Goal: Transaction & Acquisition: Purchase product/service

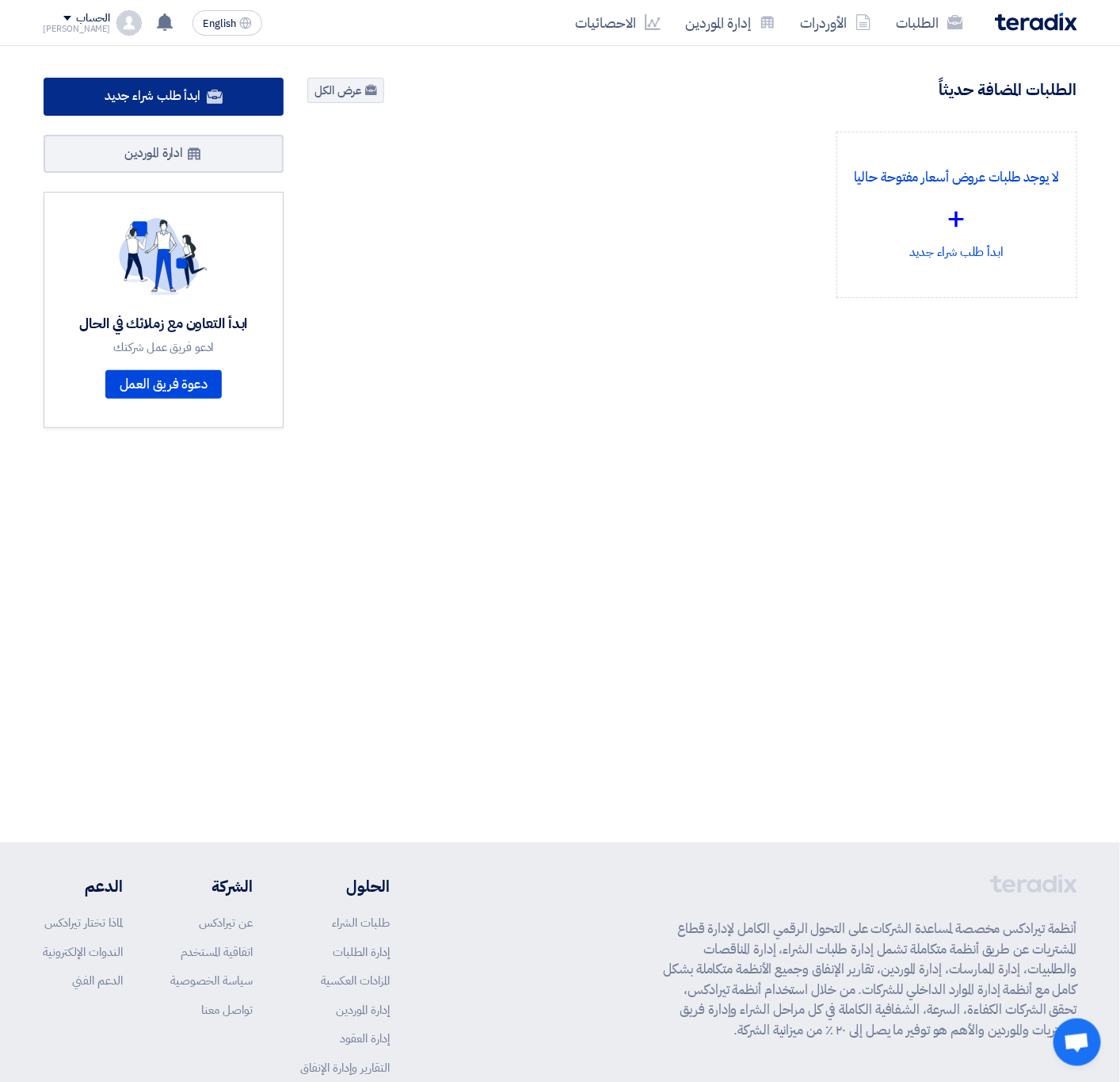
click at [192, 98] on span "ابدأ طلب شراء جديد" at bounding box center [153, 96] width 96 height 19
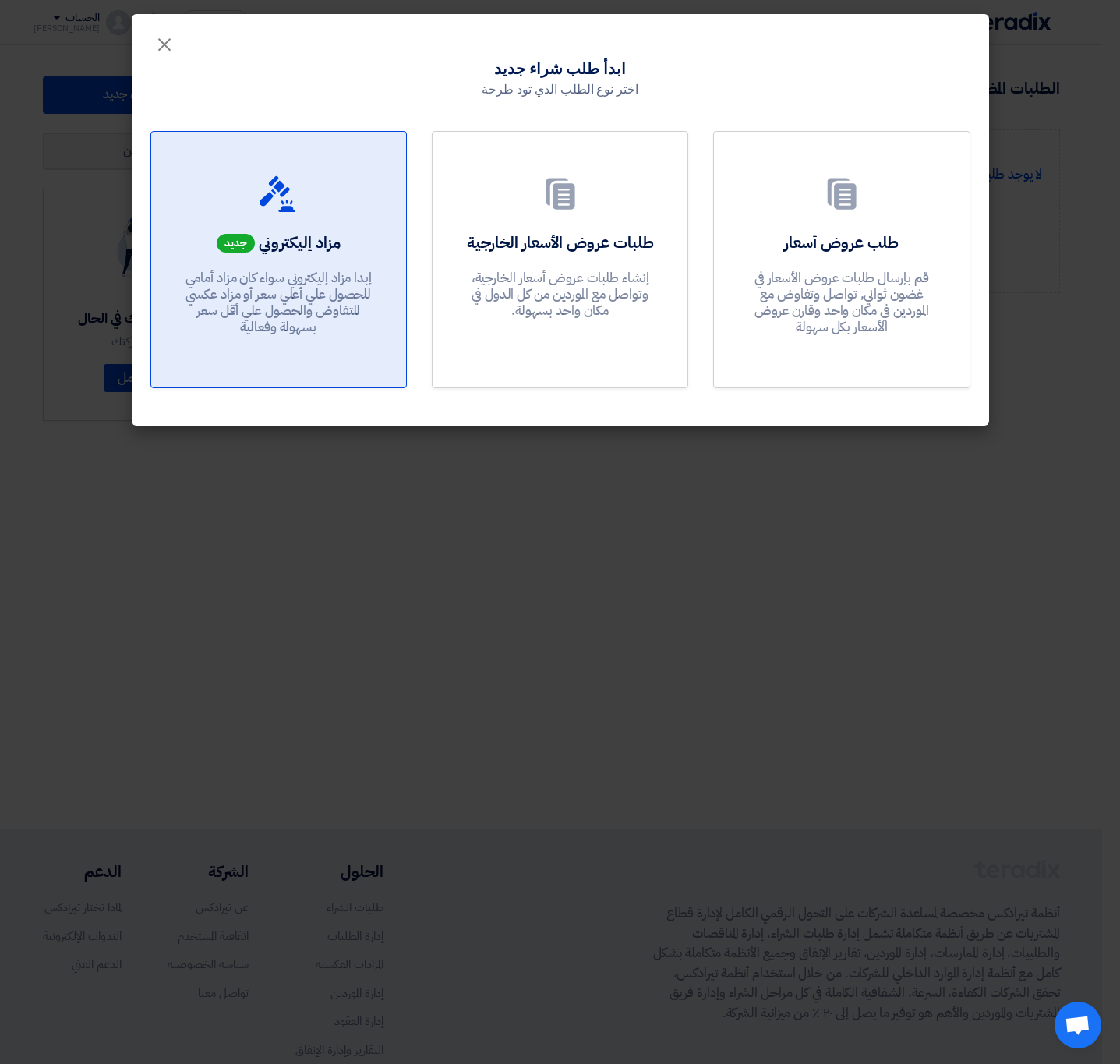
click at [298, 272] on p "إبدا مزاد إليكتروني سواء كان مزاد أمامي للحصول علي أعلي سعر أو مزاد عكسي للتفاو…" at bounding box center [277, 302] width 187 height 66
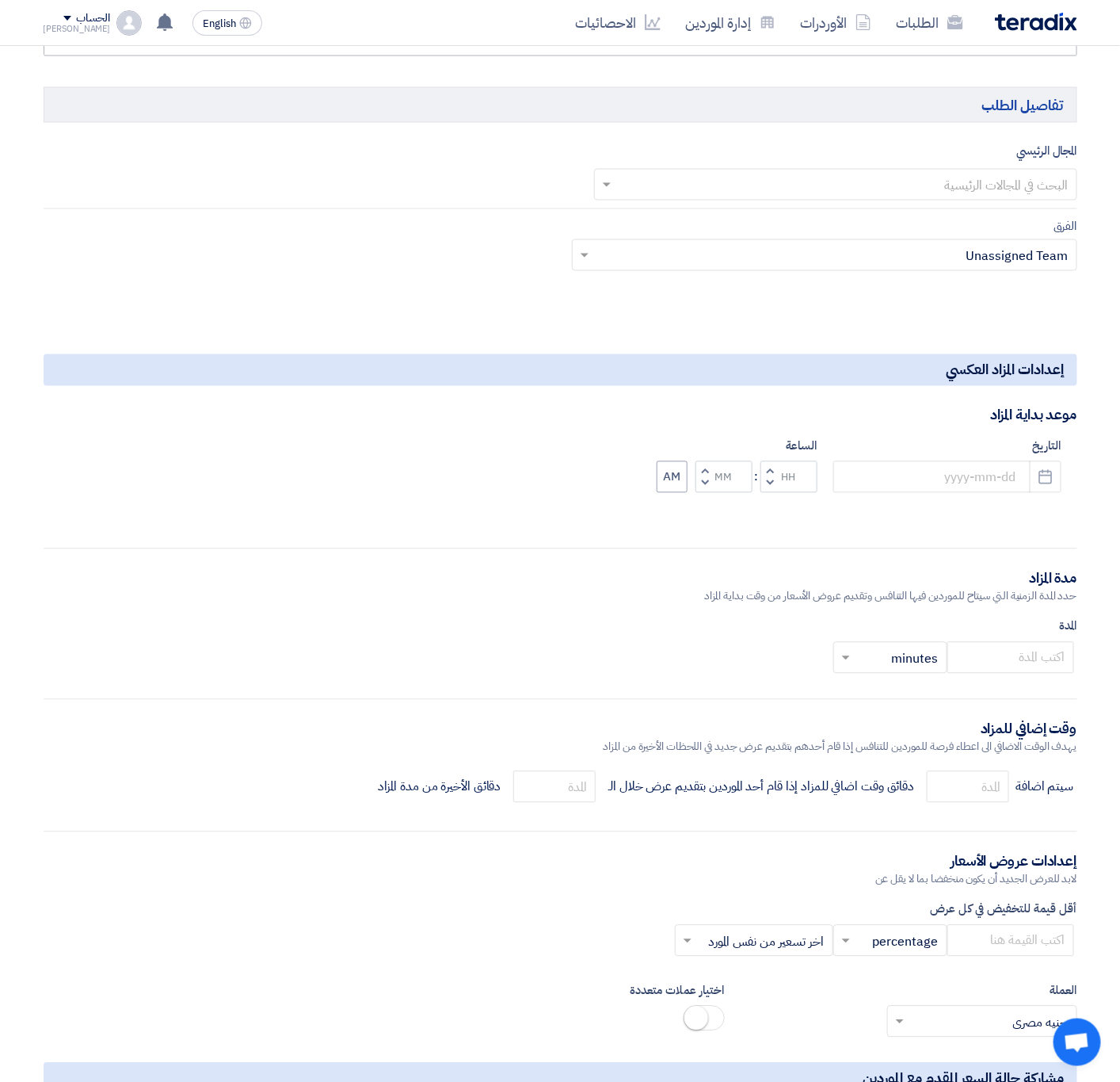
scroll to position [832, 0]
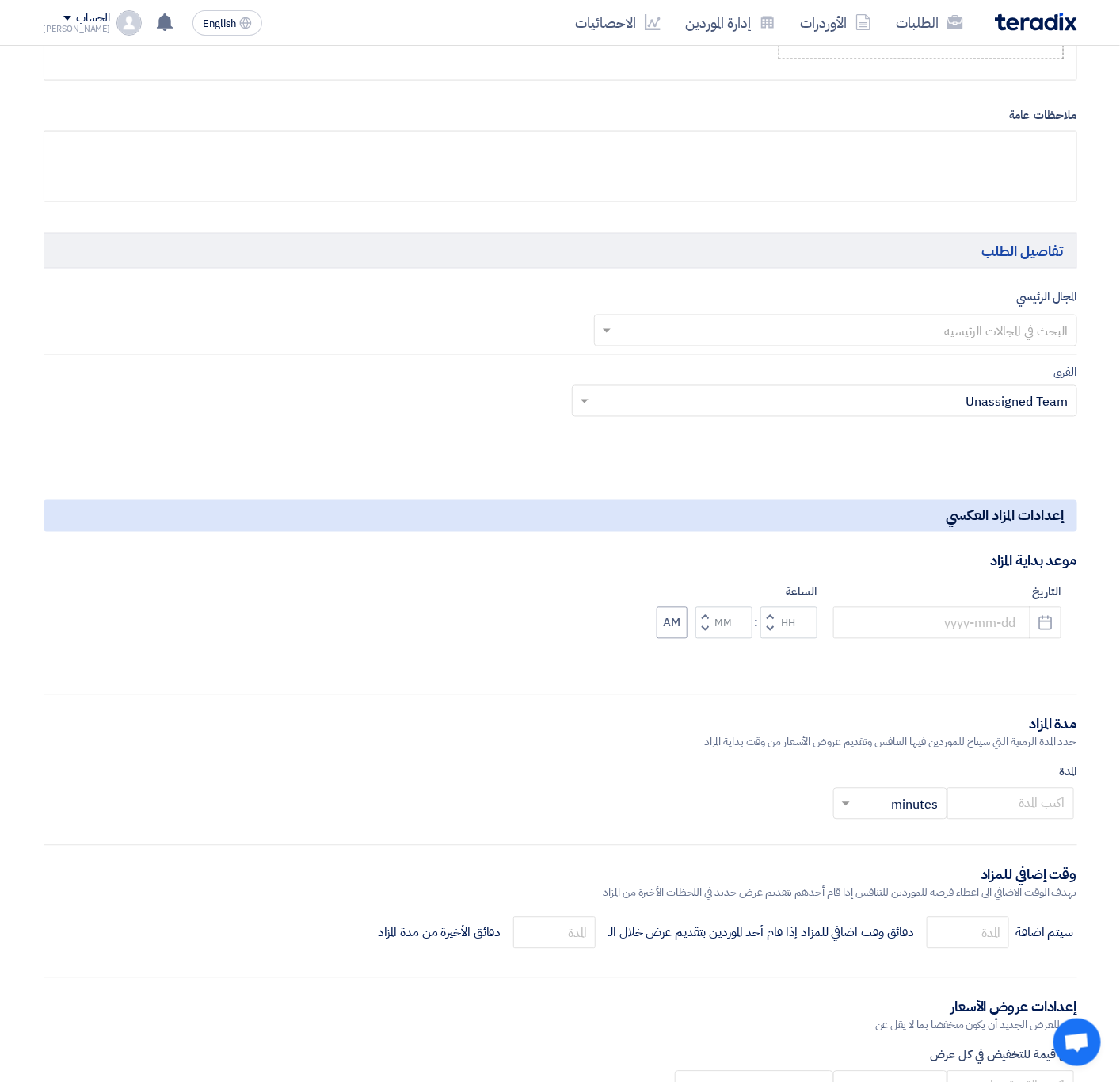
click at [65, 24] on div "[PERSON_NAME]" at bounding box center [77, 28] width 67 height 8
click at [193, 181] on link "الإعدادات" at bounding box center [127, 186] width 140 height 18
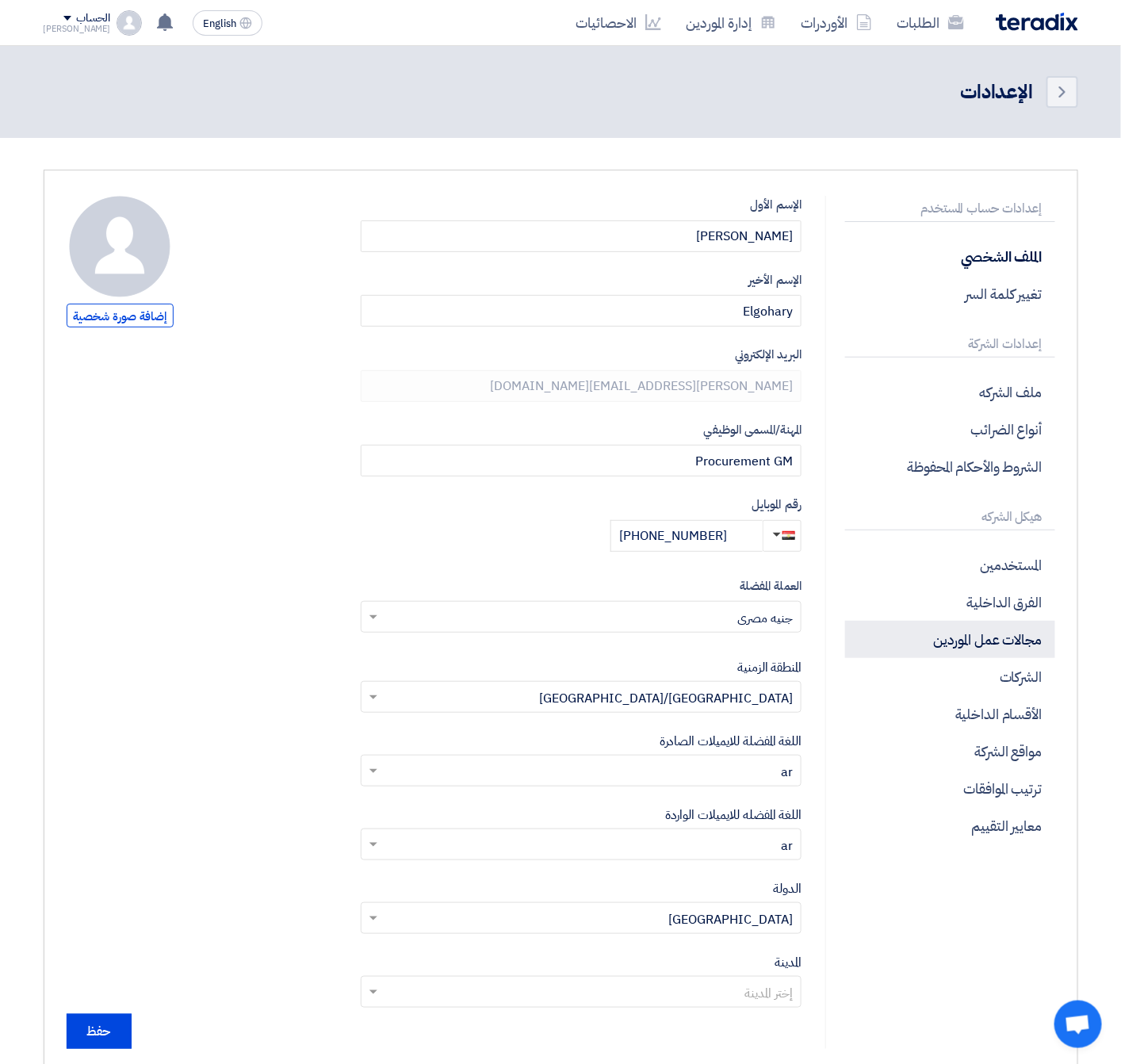
click at [999, 633] on p "مجالات عمل الموردين" at bounding box center [949, 640] width 209 height 38
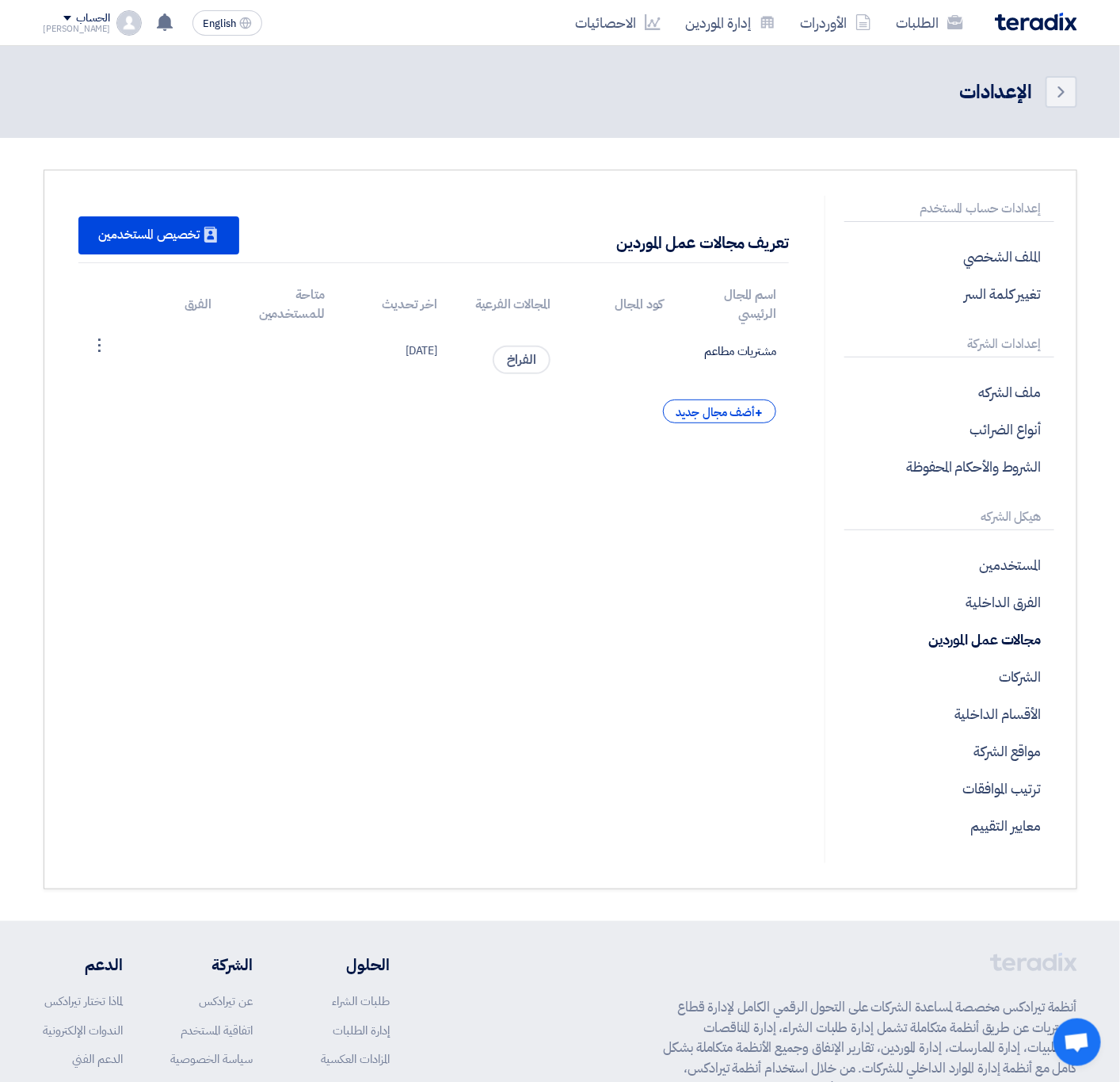
click at [656, 616] on div "تعريف مجالات عمل الموردين New Supplier تخصيص المستخدمين اسم المجال الرئيسي كود …" at bounding box center [434, 530] width 759 height 668
click at [946, 36] on link "الطلبات" at bounding box center [930, 23] width 92 height 38
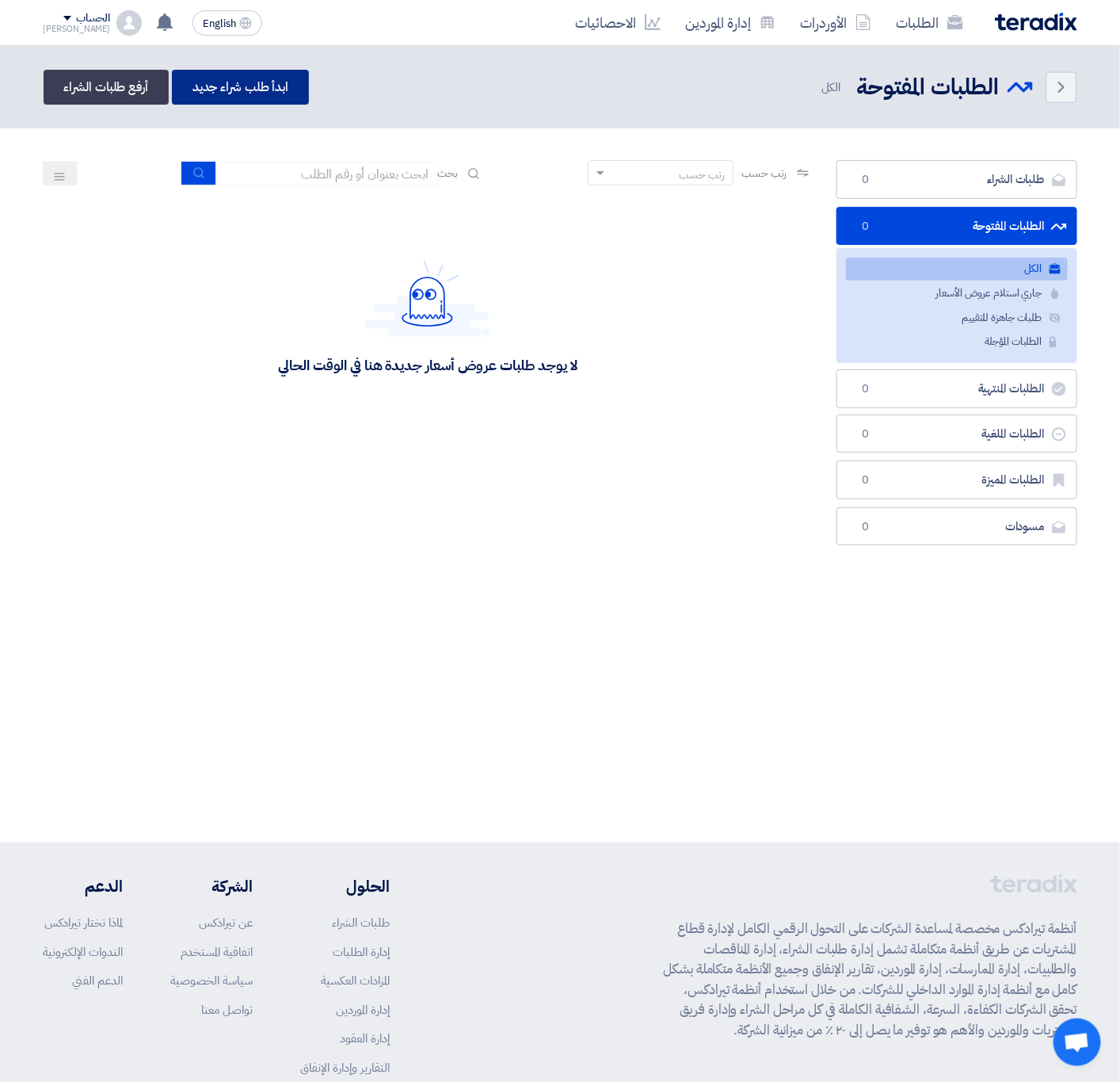
click at [263, 94] on link "ابدأ طلب شراء جديد" at bounding box center [240, 86] width 137 height 35
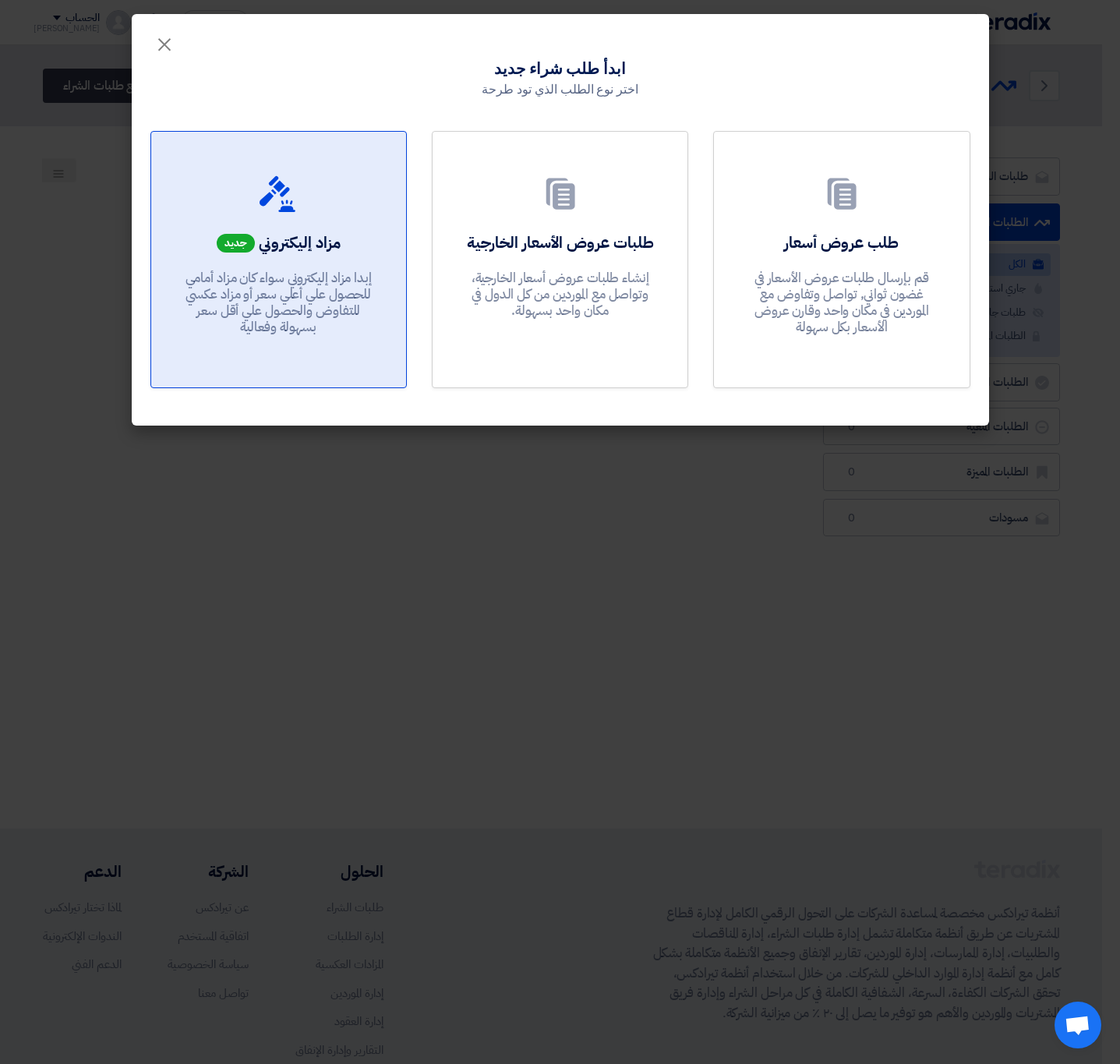
click at [318, 315] on p "إبدا مزاد إليكتروني سواء كان مزاد أمامي للحصول علي أعلي سعر أو مزاد عكسي للتفاو…" at bounding box center [277, 302] width 187 height 66
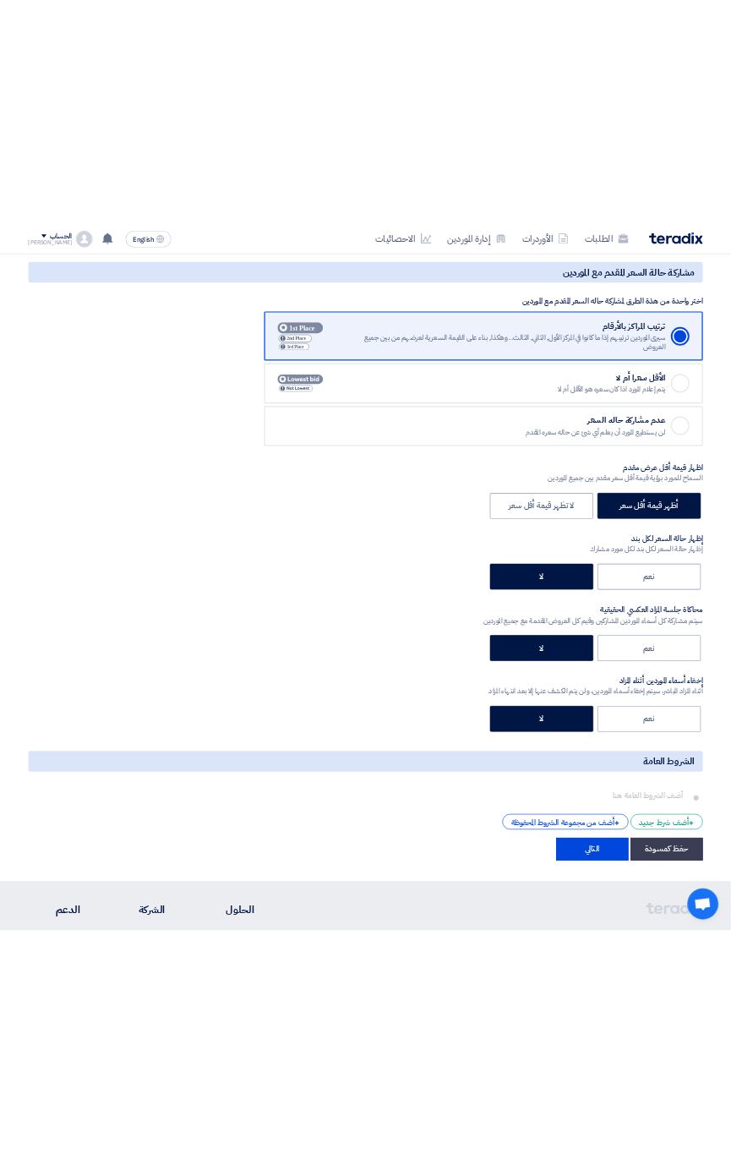
scroll to position [2282, 0]
